Goal: Information Seeking & Learning: Learn about a topic

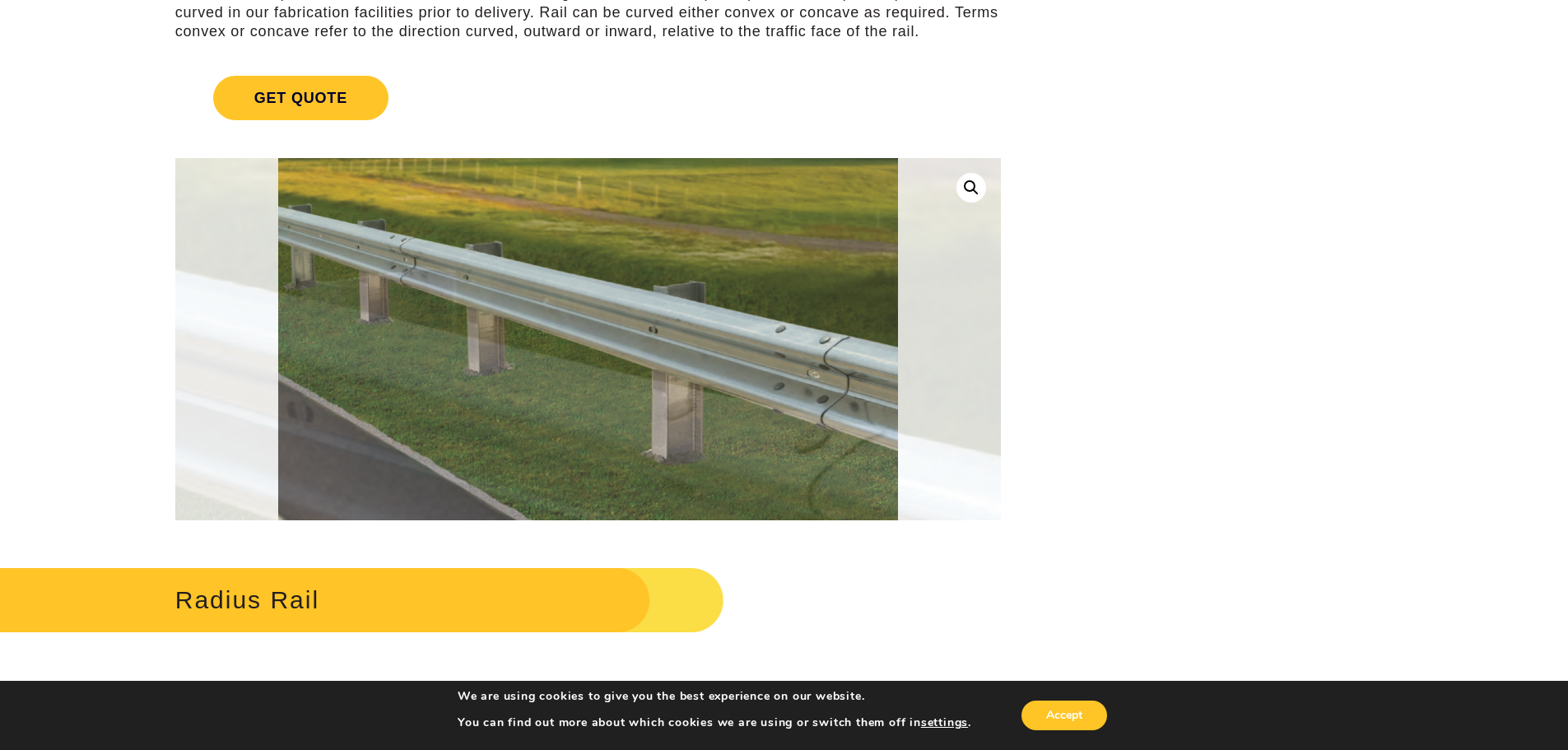
scroll to position [329, 0]
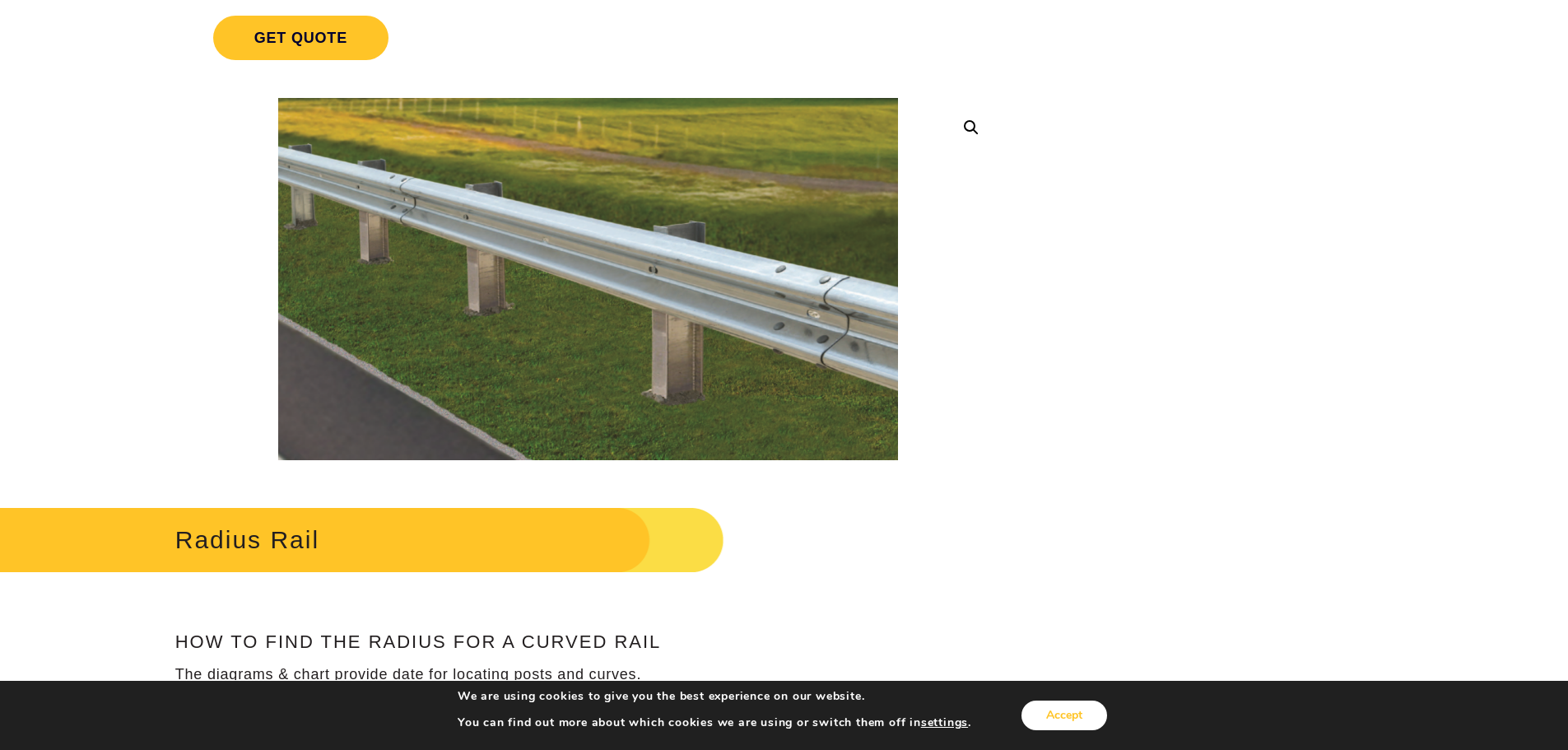
click at [1056, 721] on button "Accept" at bounding box center [1064, 715] width 86 height 30
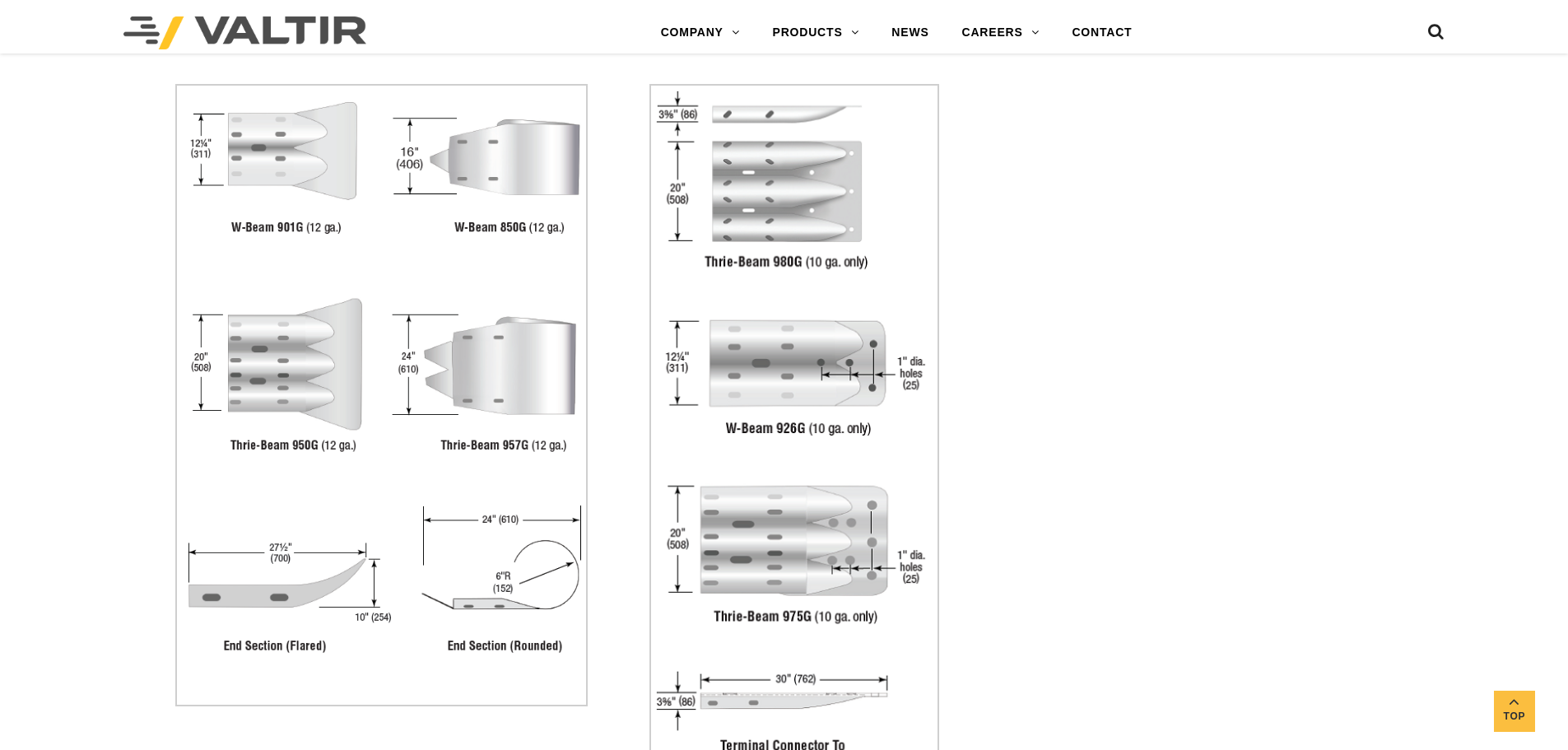
scroll to position [3458, 0]
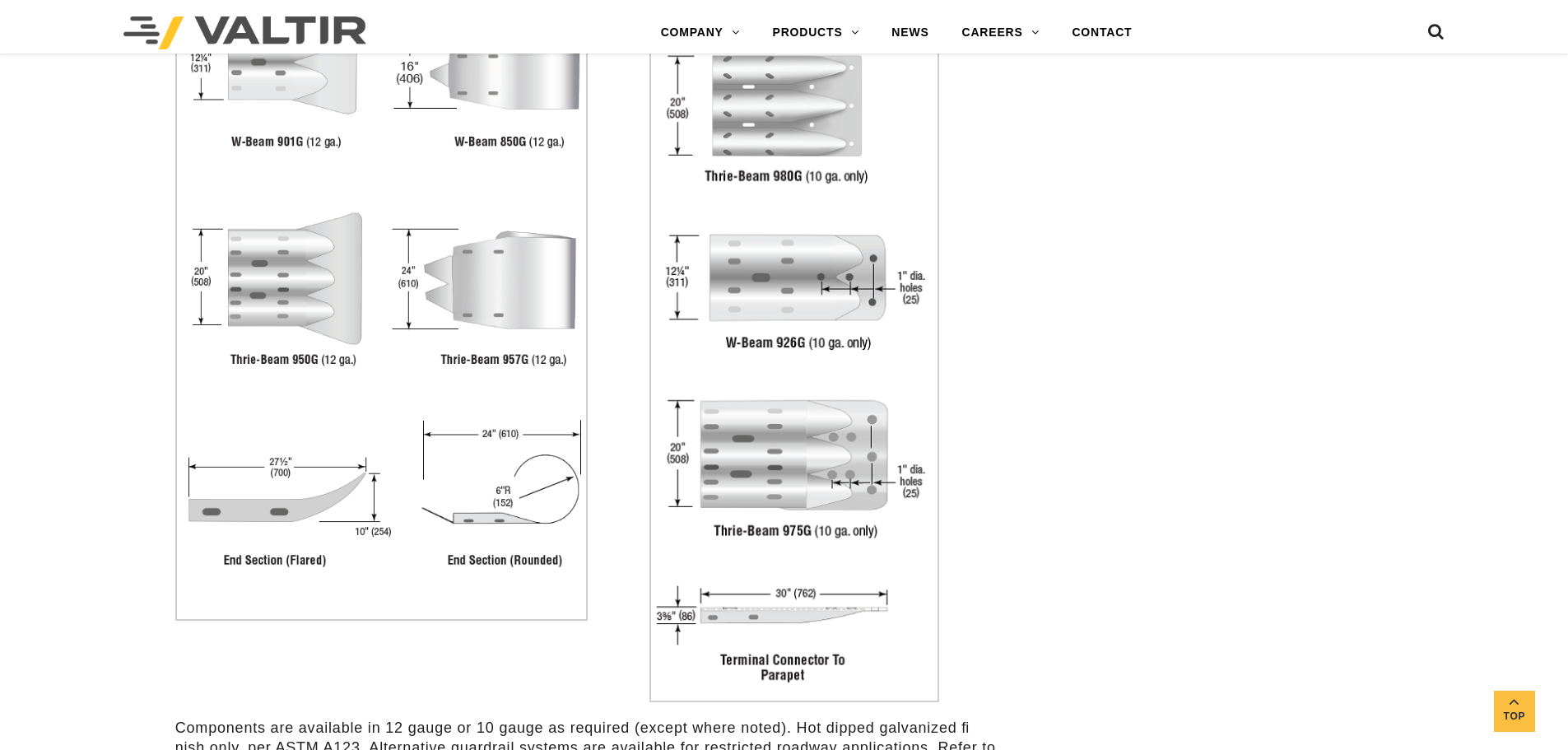
scroll to position [3624, 0]
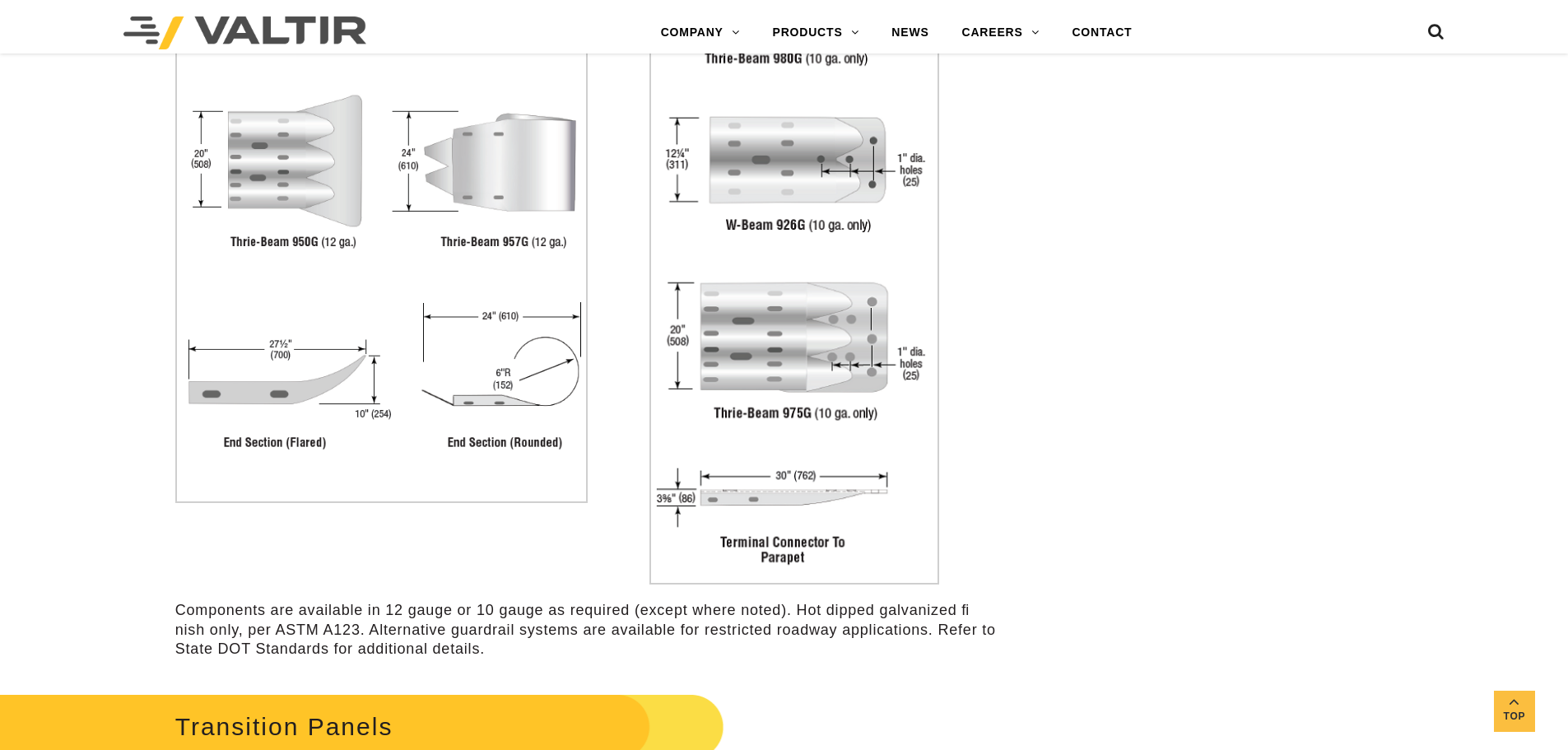
drag, startPoint x: 151, startPoint y: 274, endPoint x: 449, endPoint y: 435, distance: 338.7
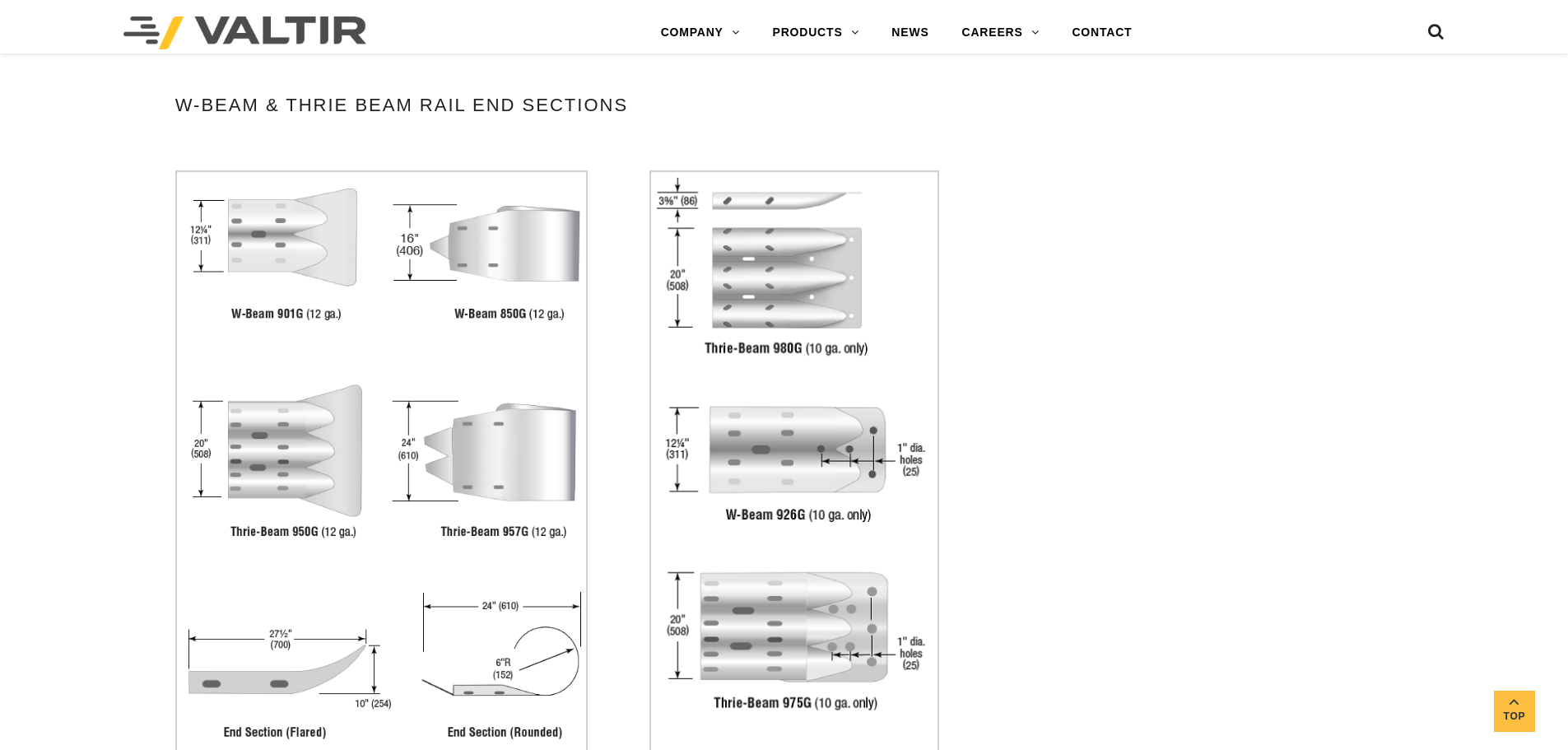
scroll to position [3293, 0]
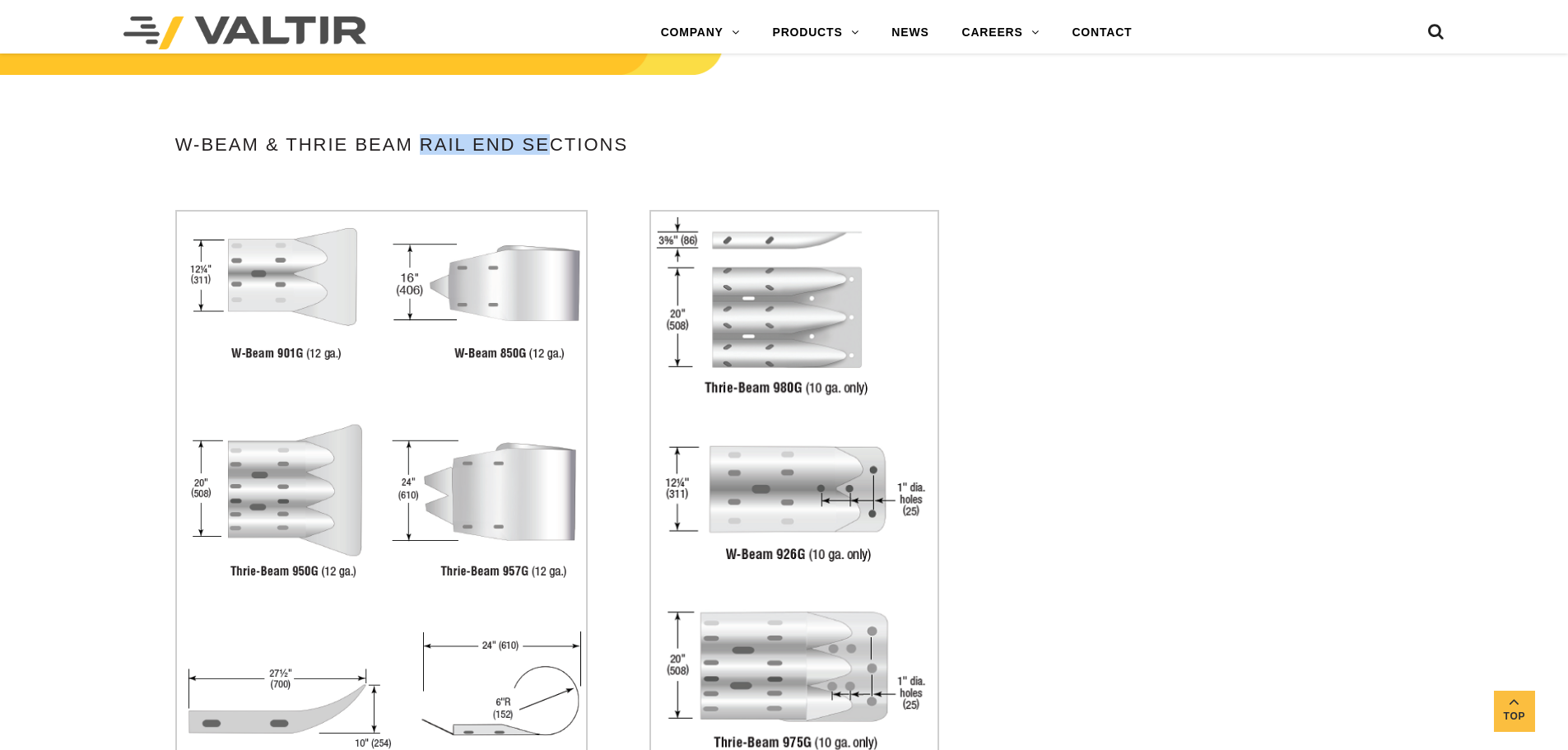
drag, startPoint x: 426, startPoint y: 142, endPoint x: 547, endPoint y: 143, distance: 121.0
click at [547, 143] on h4 "W-Beam & Thrie Beam Rail End Sections" at bounding box center [589, 145] width 826 height 19
drag, startPoint x: 406, startPoint y: 140, endPoint x: 1036, endPoint y: 179, distance: 631.2
click at [564, 138] on h4 "W-Beam & Thrie Beam Rail End Sections" at bounding box center [589, 145] width 826 height 19
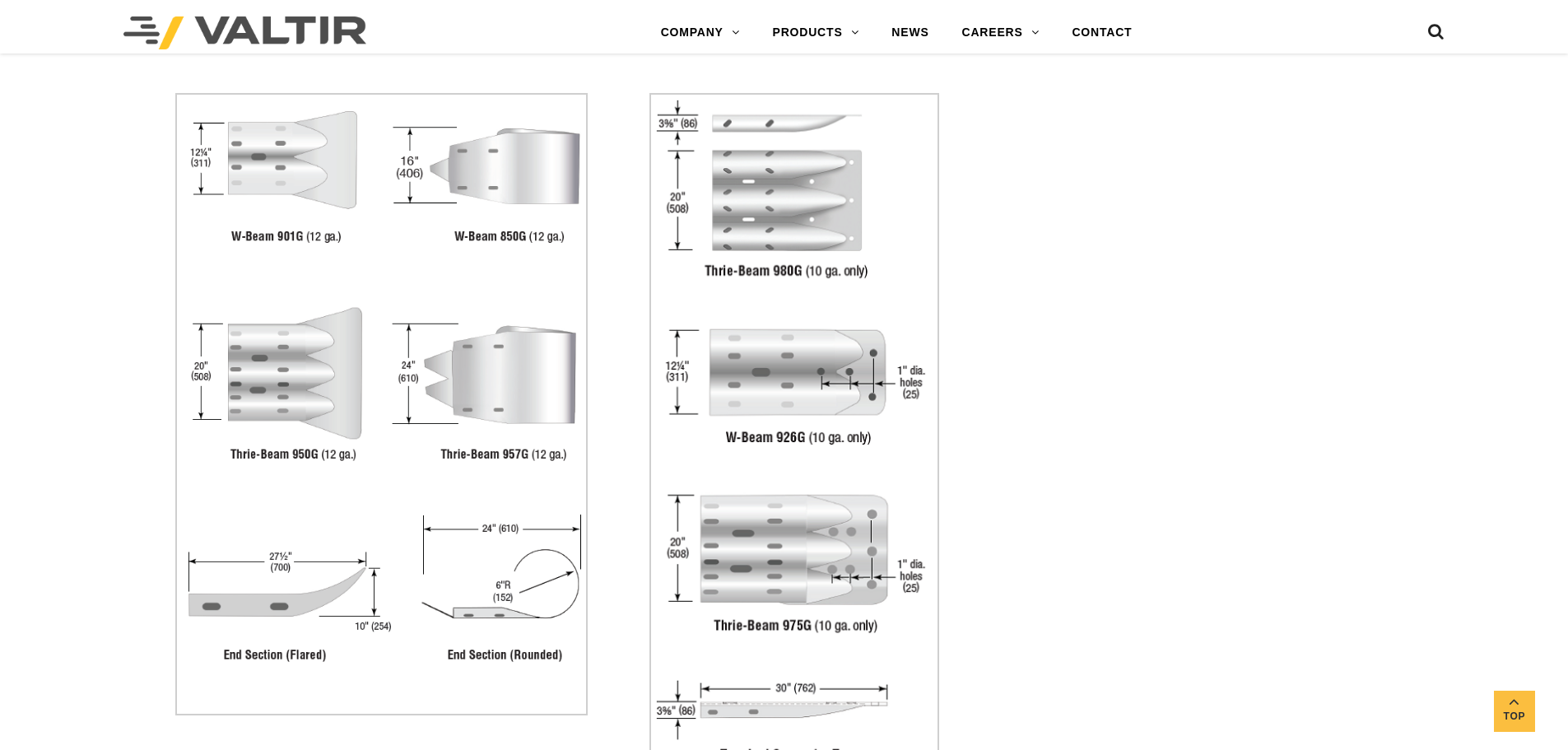
scroll to position [3541, 0]
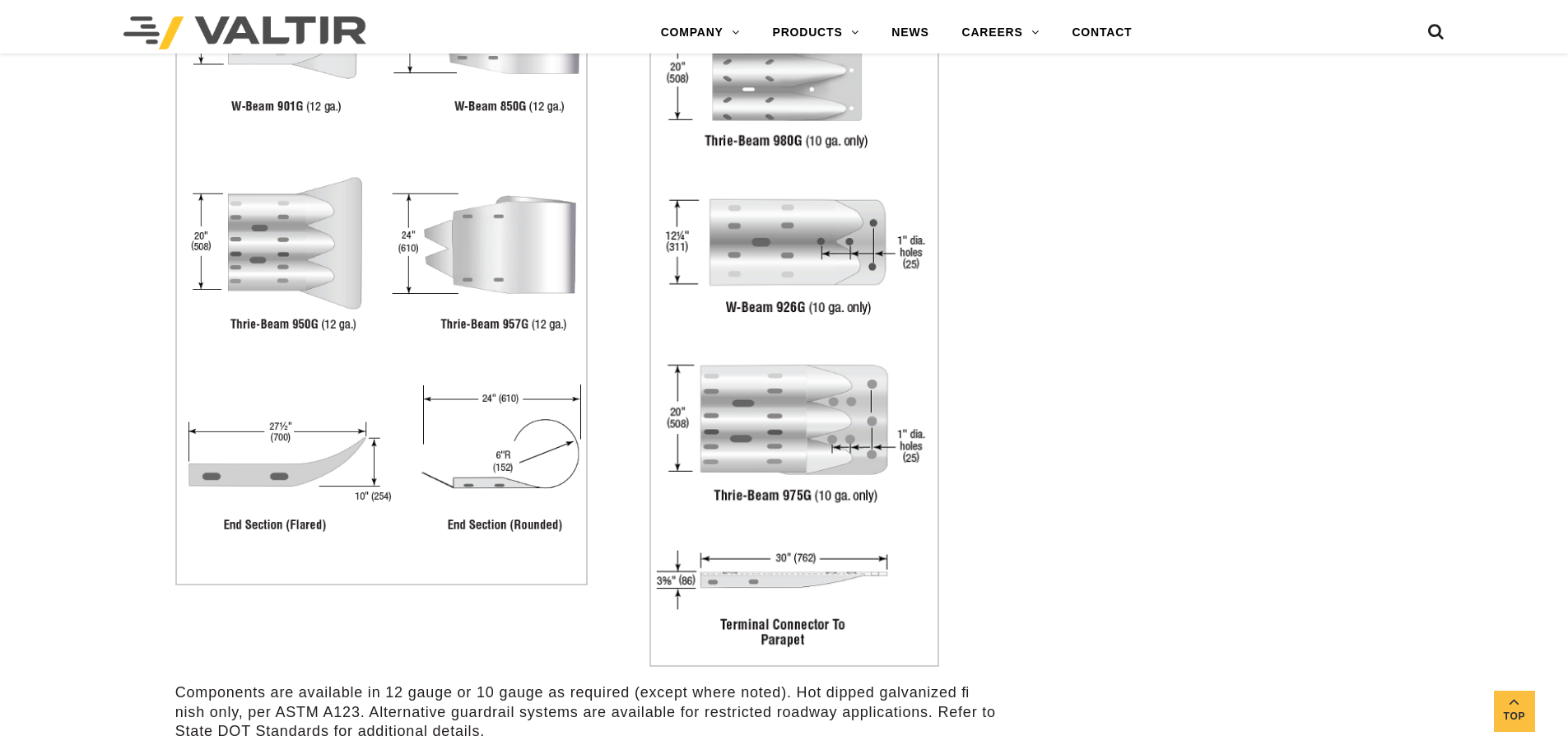
click at [299, 528] on img at bounding box center [382, 274] width 413 height 623
click at [294, 271] on img at bounding box center [382, 274] width 413 height 623
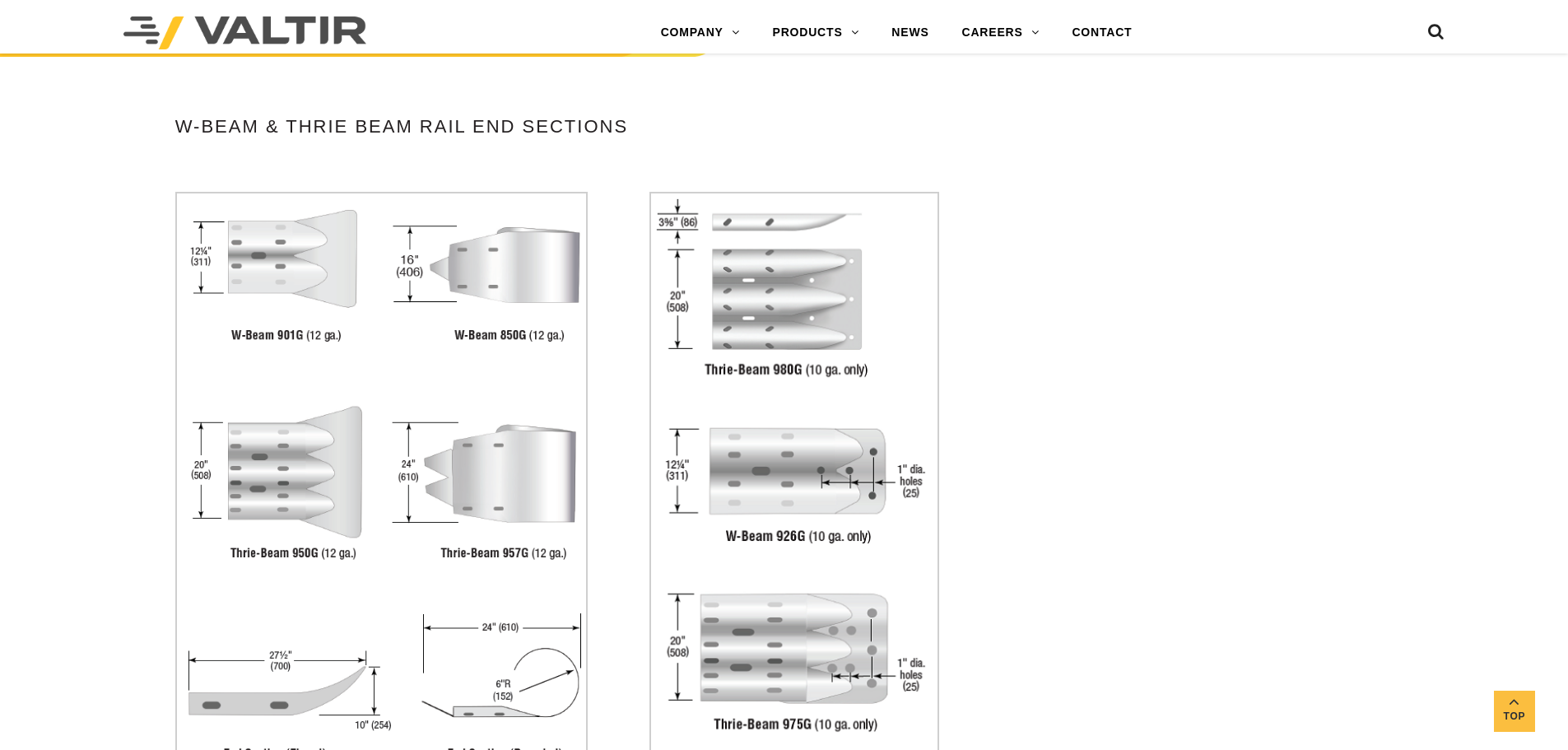
scroll to position [3293, 0]
